Goal: Information Seeking & Learning: Learn about a topic

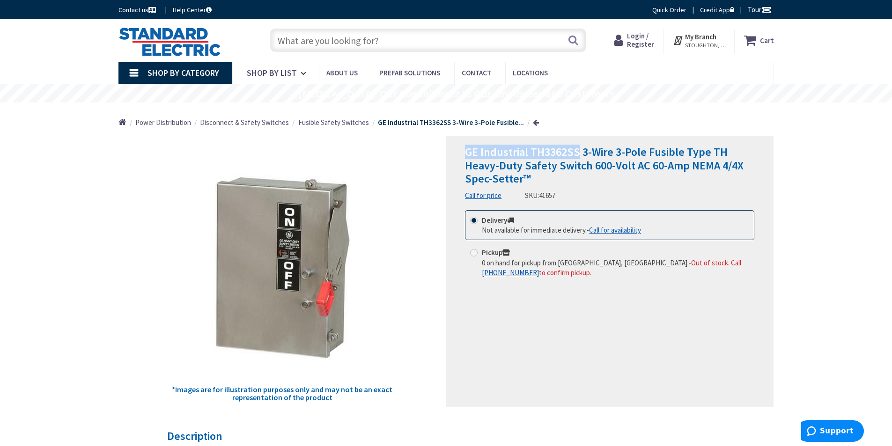
drag, startPoint x: 579, startPoint y: 151, endPoint x: 463, endPoint y: 154, distance: 115.3
click at [463, 154] on div "GE Industrial TH3362SS 3-Wire 3-Pole Fusible Type TH Heavy-Duty Safety Switch 6…" at bounding box center [610, 271] width 328 height 271
drag, startPoint x: 507, startPoint y: 153, endPoint x: 559, endPoint y: 304, distance: 159.6
click at [559, 304] on div "GE Industrial TH3362SS 3-Wire 3-Pole Fusible Type TH Heavy-Duty Safety Switch 6…" at bounding box center [610, 271] width 328 height 271
drag, startPoint x: 580, startPoint y: 153, endPoint x: 460, endPoint y: 155, distance: 120.4
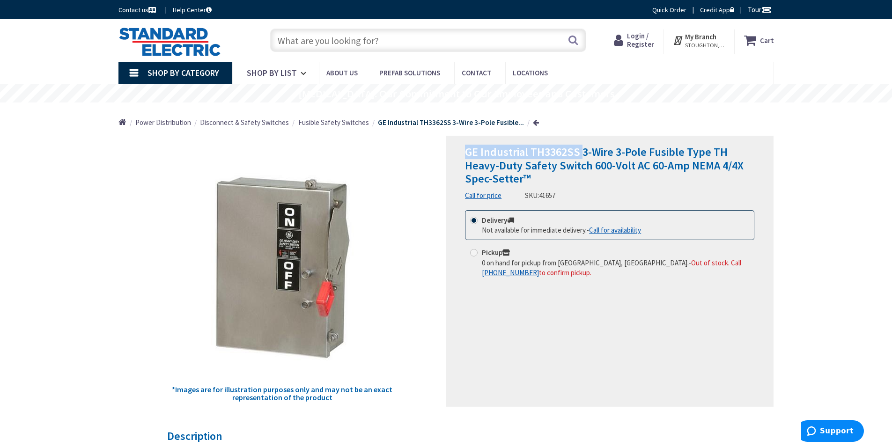
click at [460, 155] on div "GE Industrial TH3362SS 3-Wire 3-Pole Fusible Type TH Heavy-Duty Safety Switch 6…" at bounding box center [610, 271] width 328 height 271
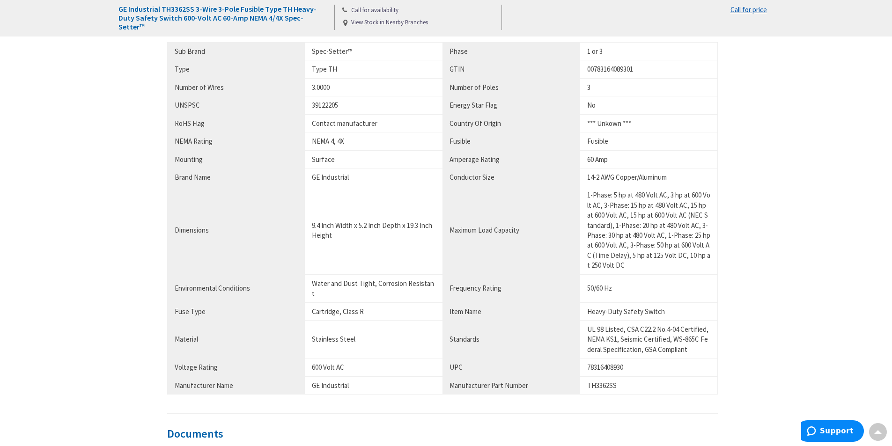
scroll to position [656, 0]
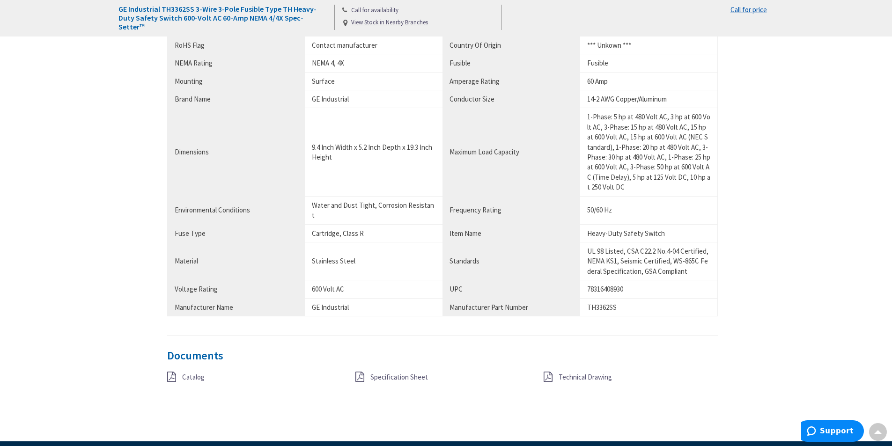
click at [198, 373] on span "Catalog" at bounding box center [193, 377] width 22 height 9
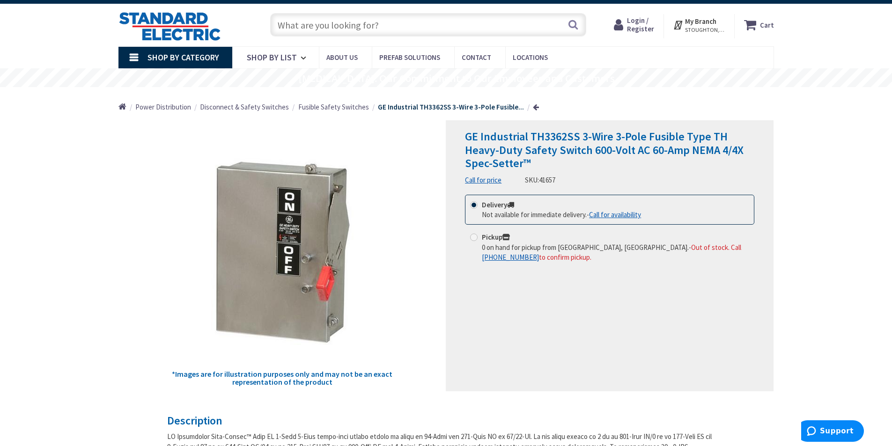
scroll to position [0, 0]
